Goal: Task Accomplishment & Management: Use online tool/utility

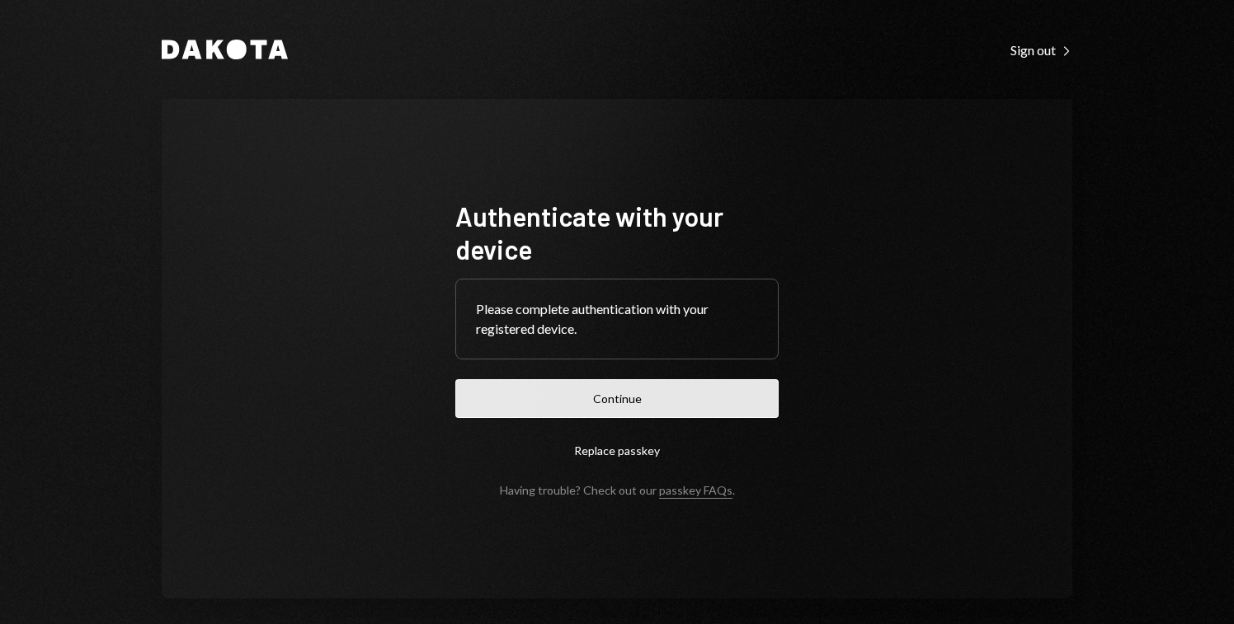
click at [711, 395] on button "Continue" at bounding box center [616, 398] width 323 height 39
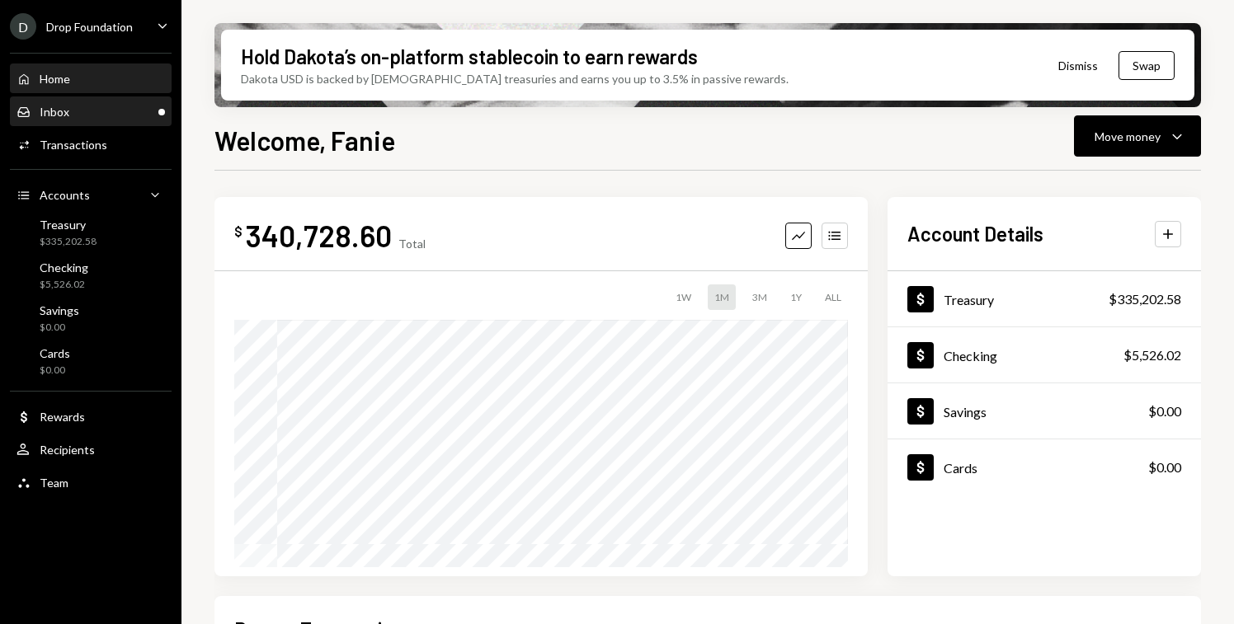
click at [115, 110] on div "Inbox Inbox" at bounding box center [90, 112] width 148 height 15
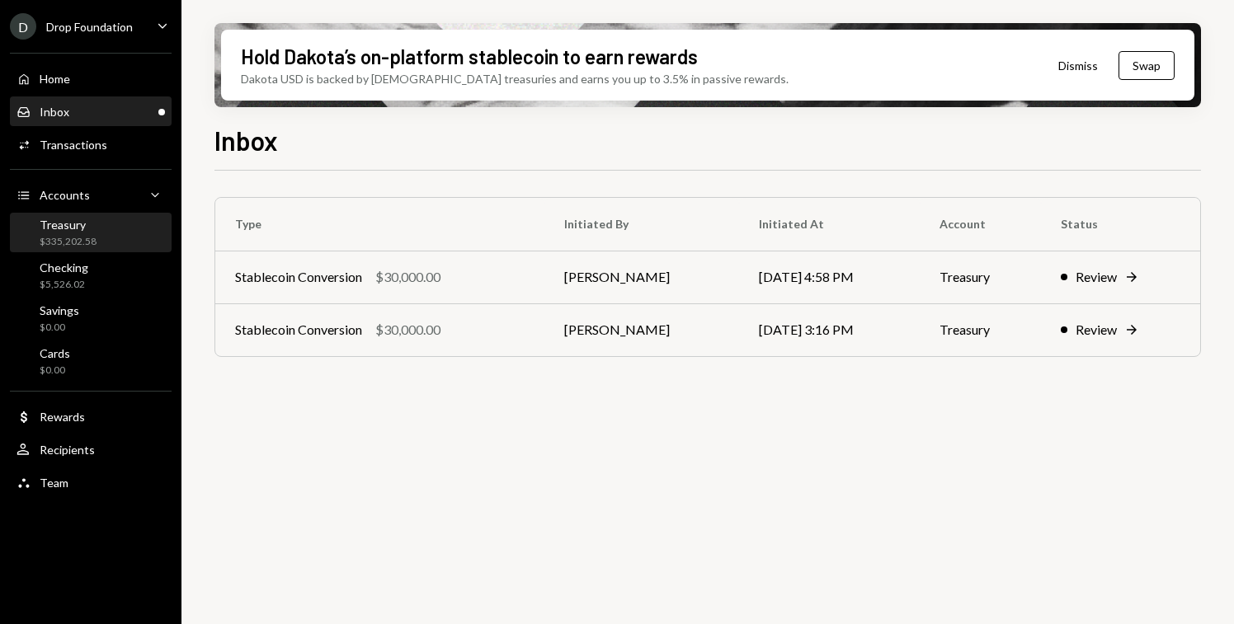
click at [75, 230] on div "Treasury" at bounding box center [68, 225] width 57 height 14
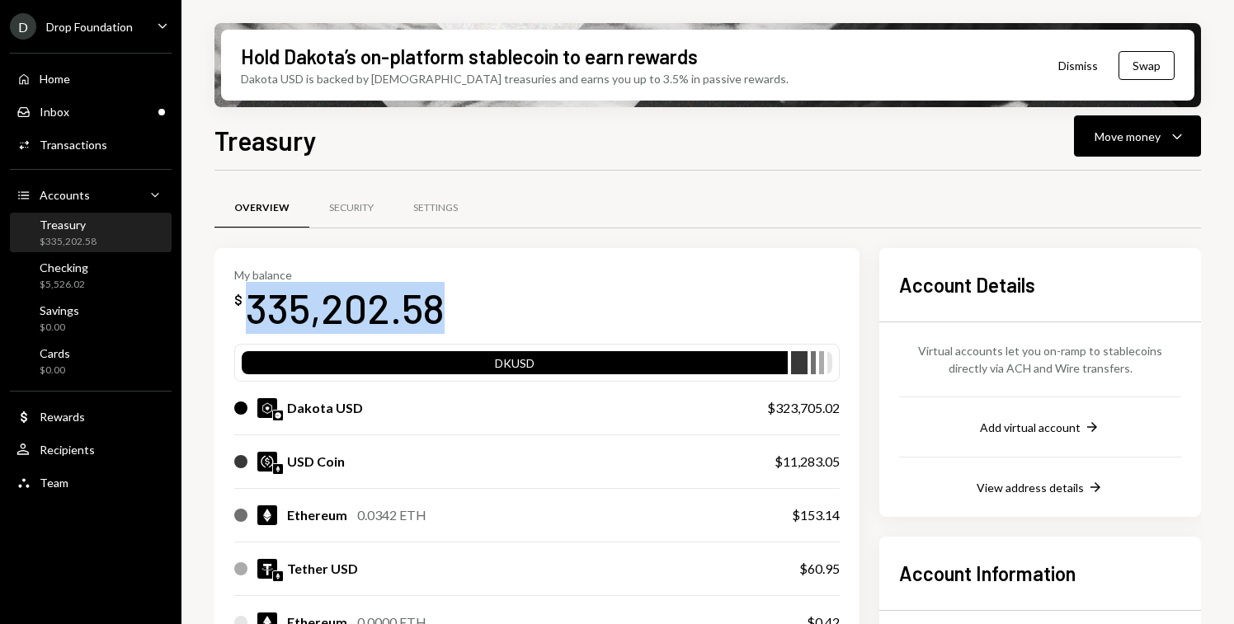
drag, startPoint x: 438, startPoint y: 304, endPoint x: 243, endPoint y: 294, distance: 195.7
click at [243, 294] on div "$ 335,202.58" at bounding box center [339, 308] width 210 height 52
copy div "335,202.58"
